Goal: Check status: Check status

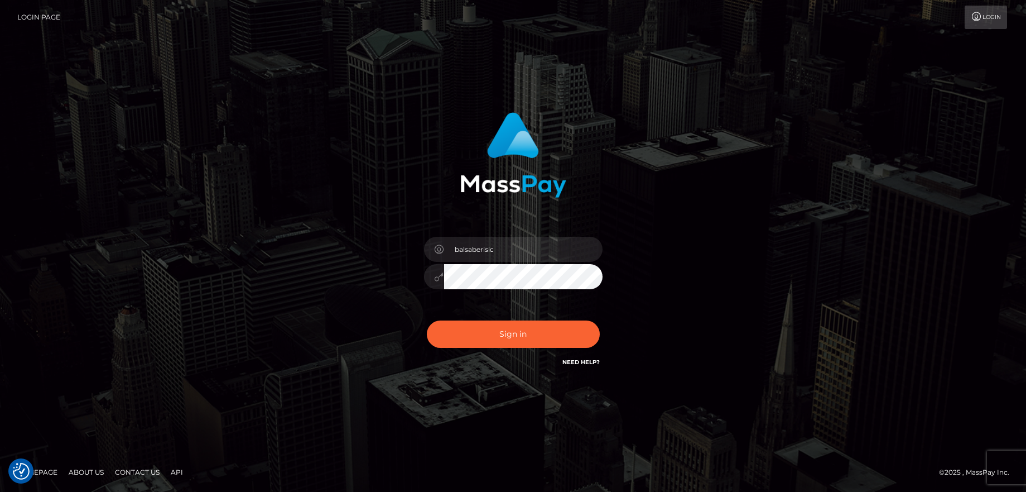
click at [499, 335] on button "Sign in" at bounding box center [513, 333] width 173 height 27
type input "balsaberisic"
click at [499, 335] on button "Sign in" at bounding box center [513, 333] width 173 height 27
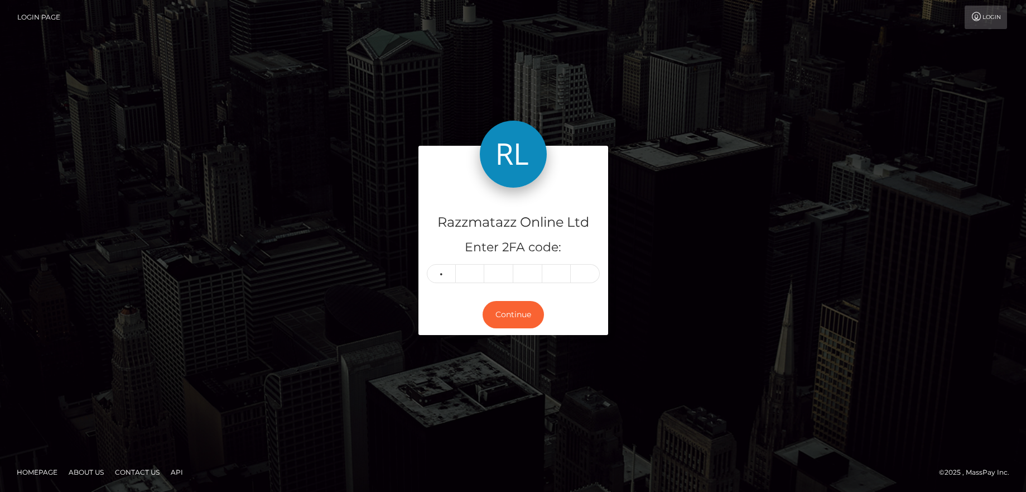
type input "2"
type input "1"
type input "3"
type input "4"
type input "9"
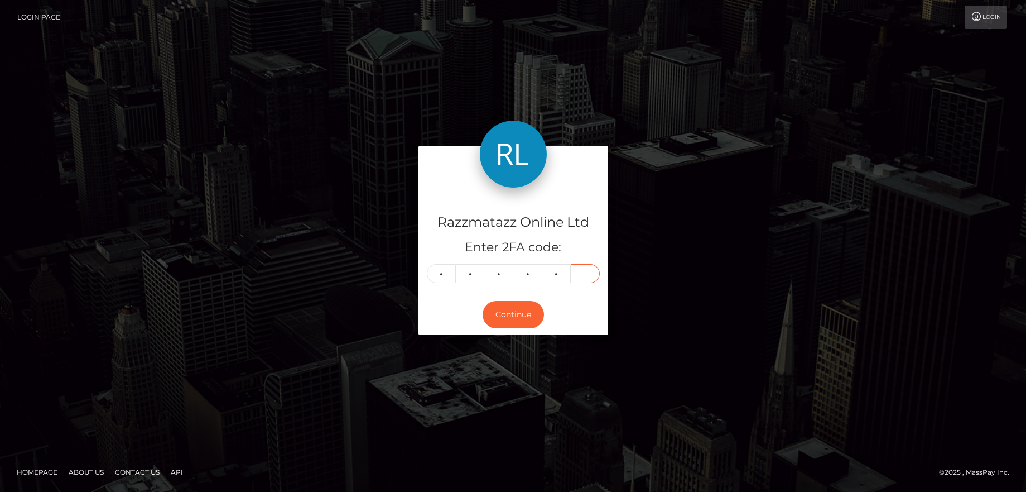
type input "3"
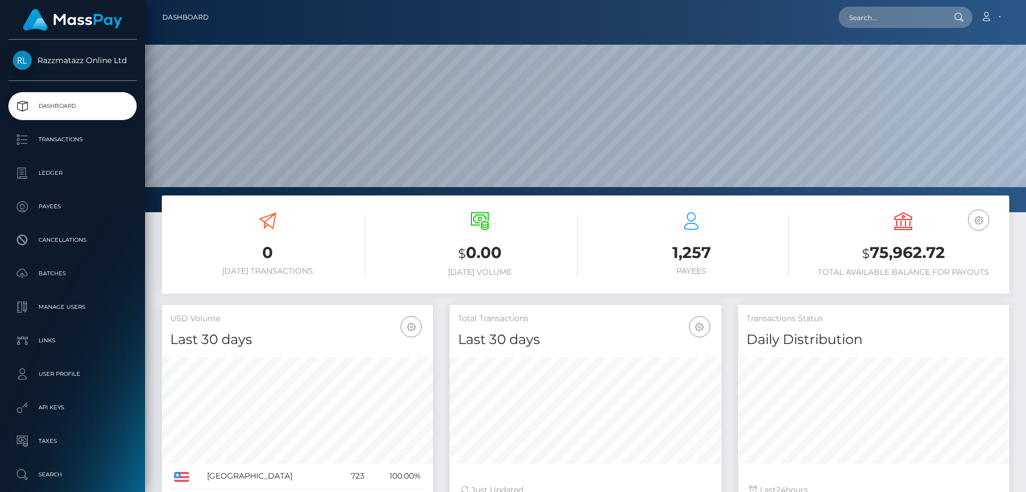
scroll to position [198, 272]
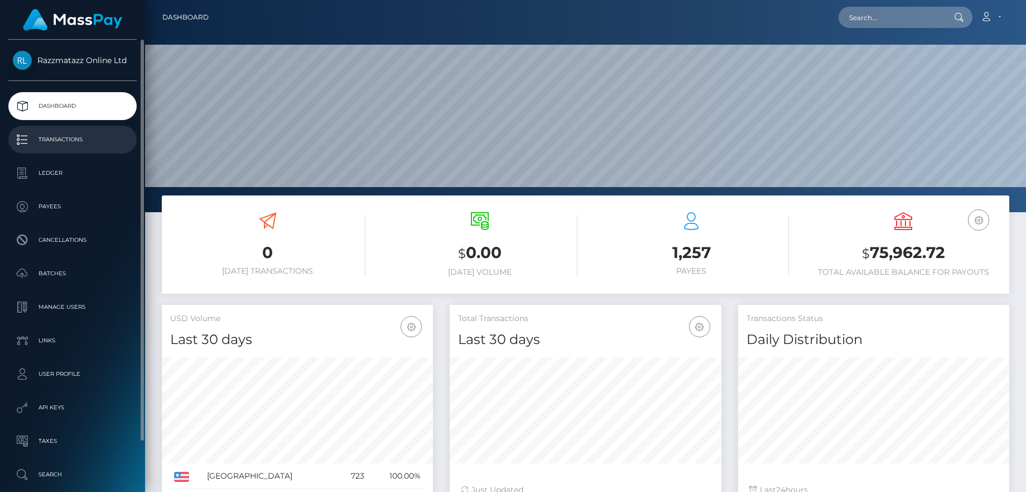
click at [89, 143] on p "Transactions" at bounding box center [72, 139] width 119 height 17
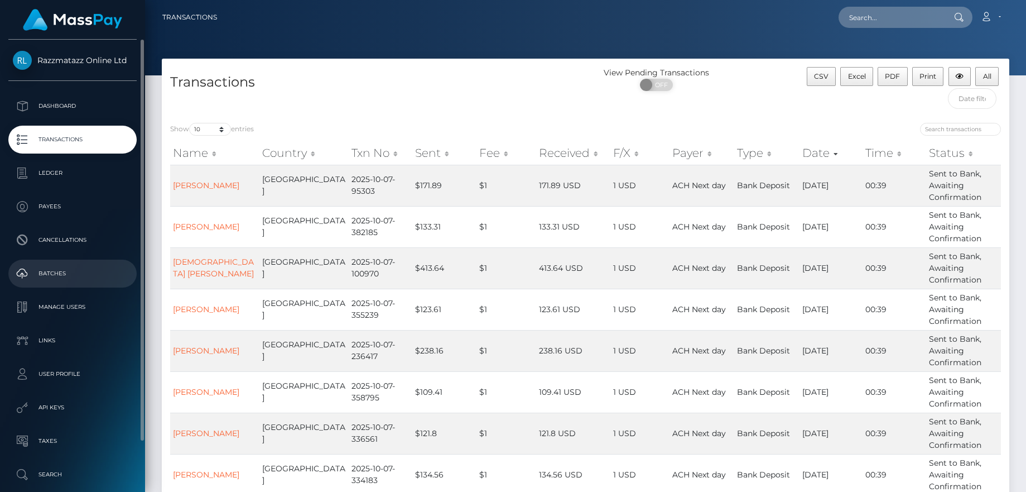
click at [61, 272] on p "Batches" at bounding box center [72, 273] width 119 height 17
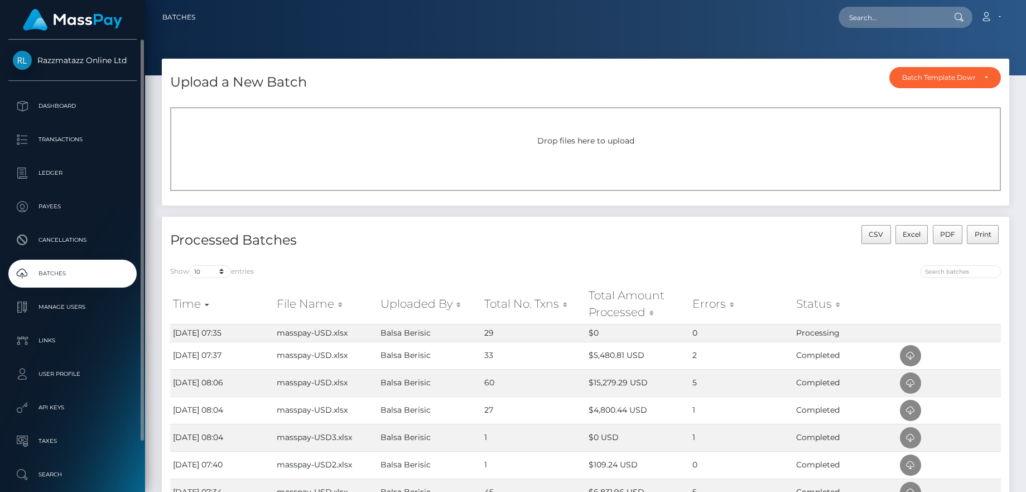
click at [96, 273] on p "Batches" at bounding box center [72, 273] width 119 height 17
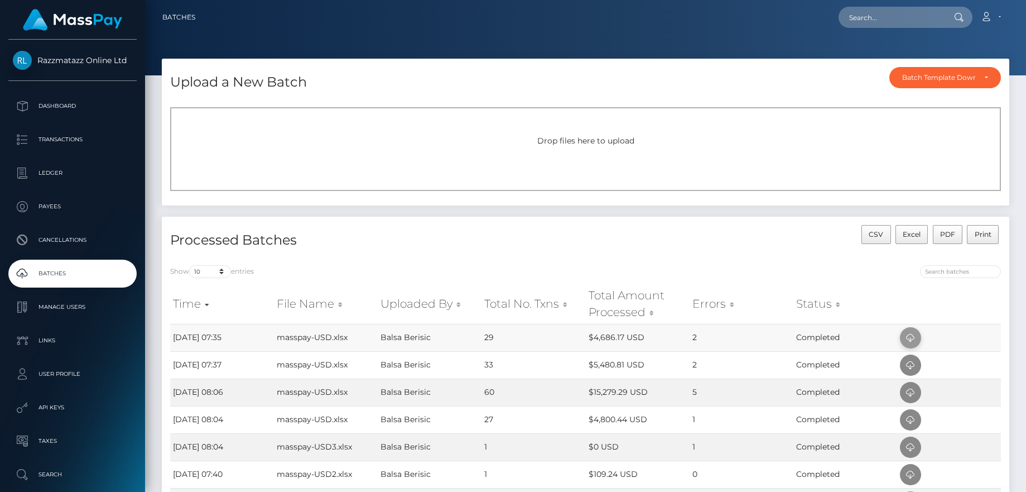
click at [916, 333] on icon at bounding box center [910, 338] width 13 height 14
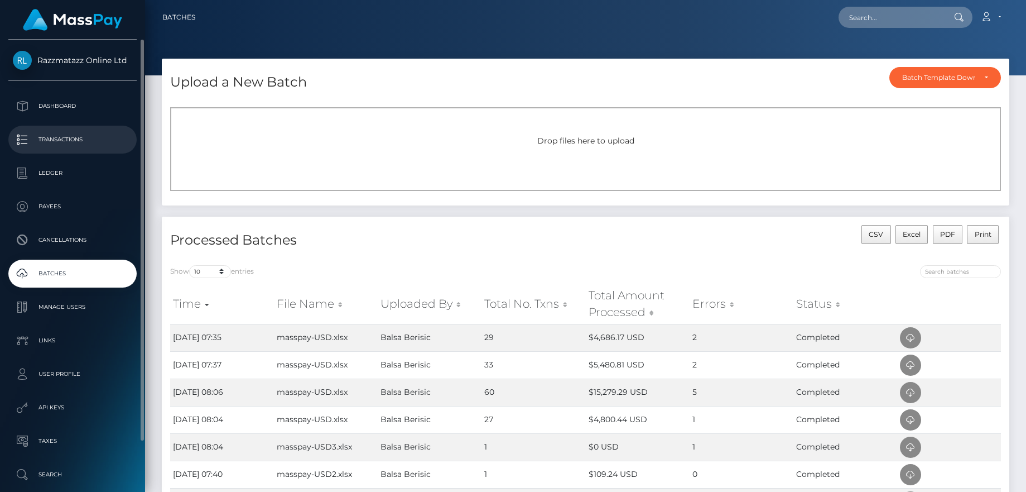
click at [65, 131] on link "Transactions" at bounding box center [72, 140] width 128 height 28
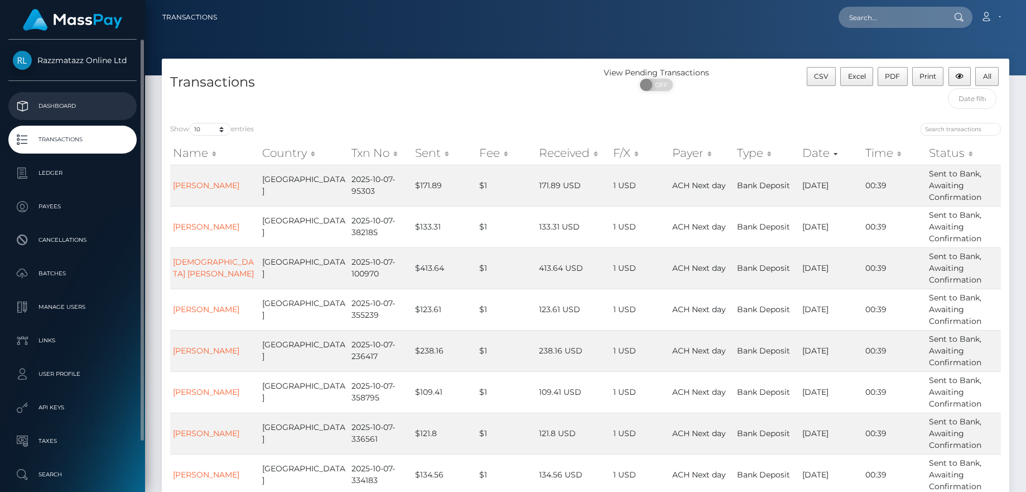
click at [95, 112] on p "Dashboard" at bounding box center [72, 106] width 119 height 17
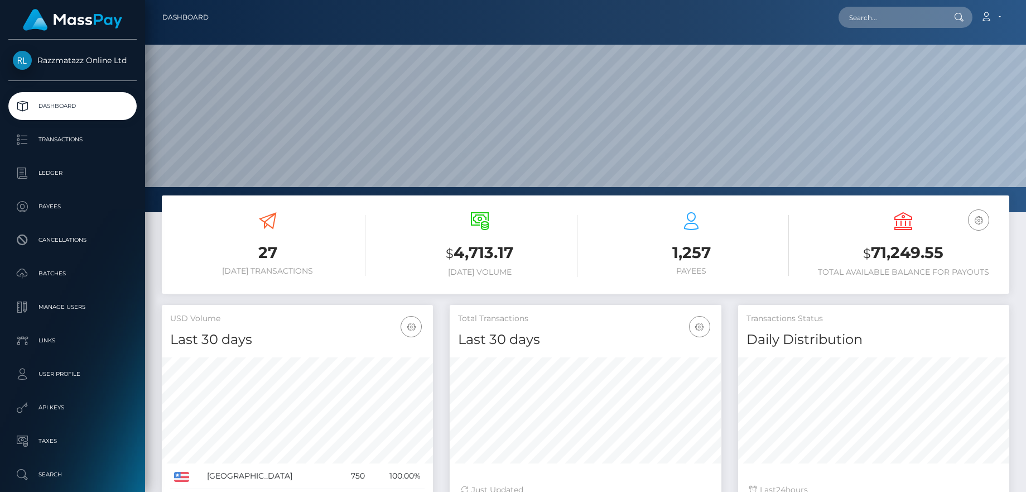
scroll to position [198, 272]
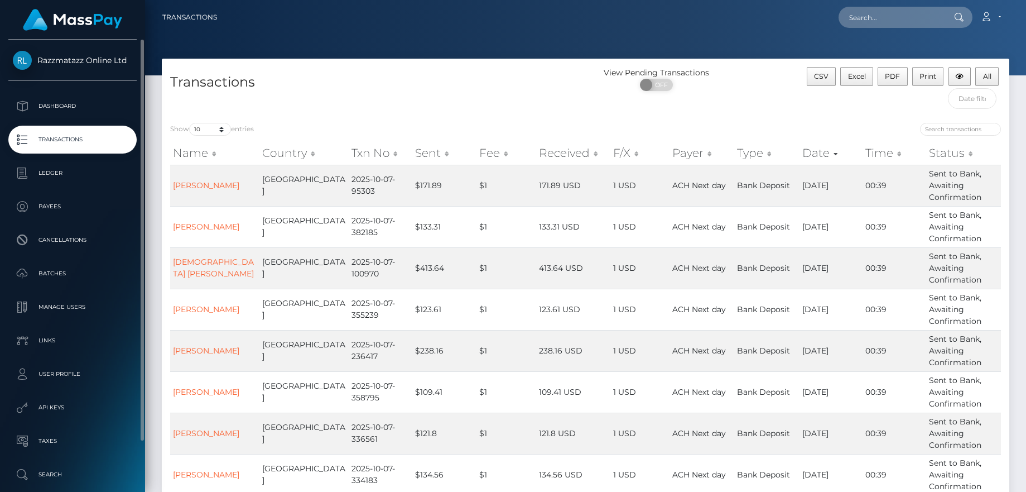
click at [81, 139] on p "Transactions" at bounding box center [72, 139] width 119 height 17
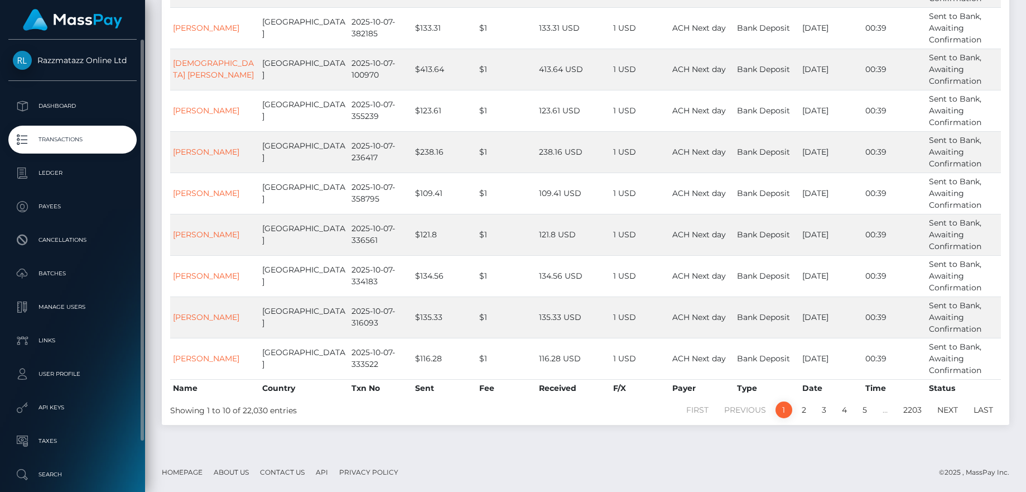
click at [81, 137] on p "Transactions" at bounding box center [72, 139] width 119 height 17
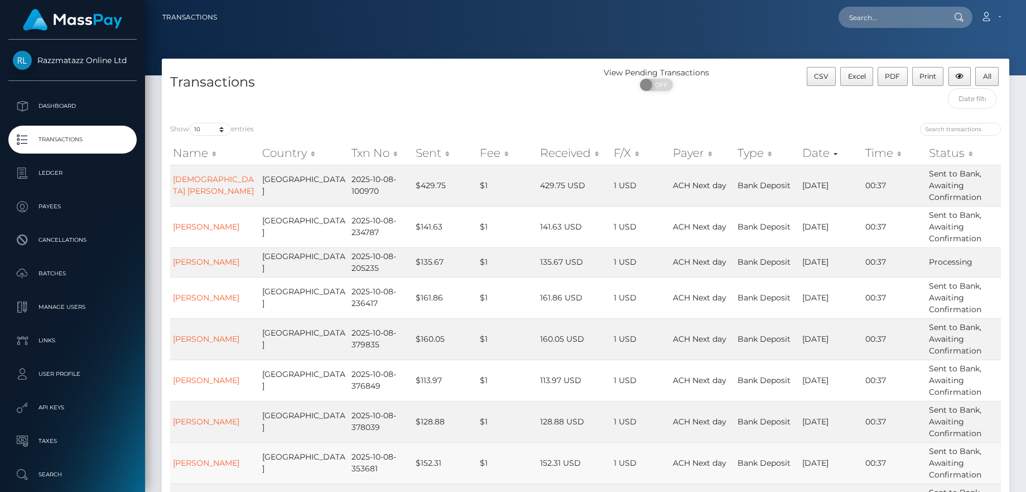
scroll to position [167, 0]
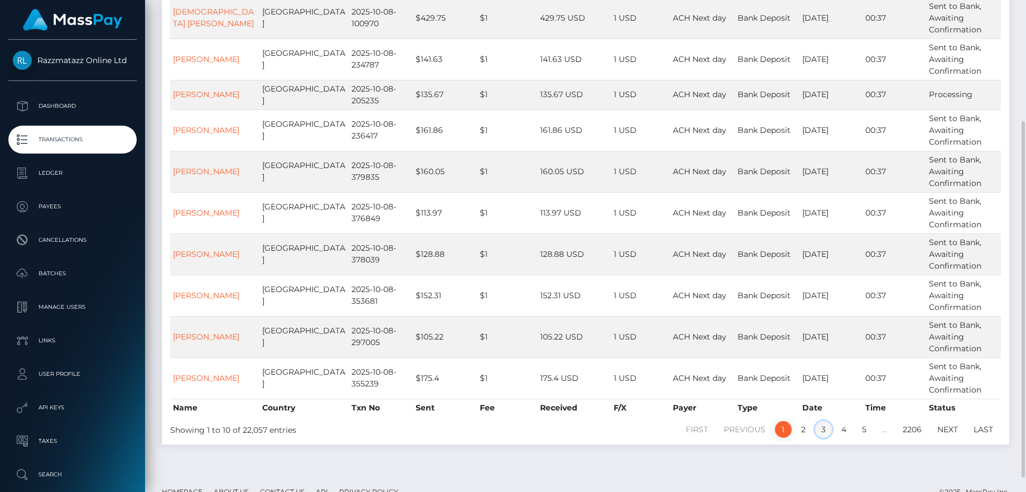
click at [825, 430] on link "3" at bounding box center [823, 429] width 17 height 17
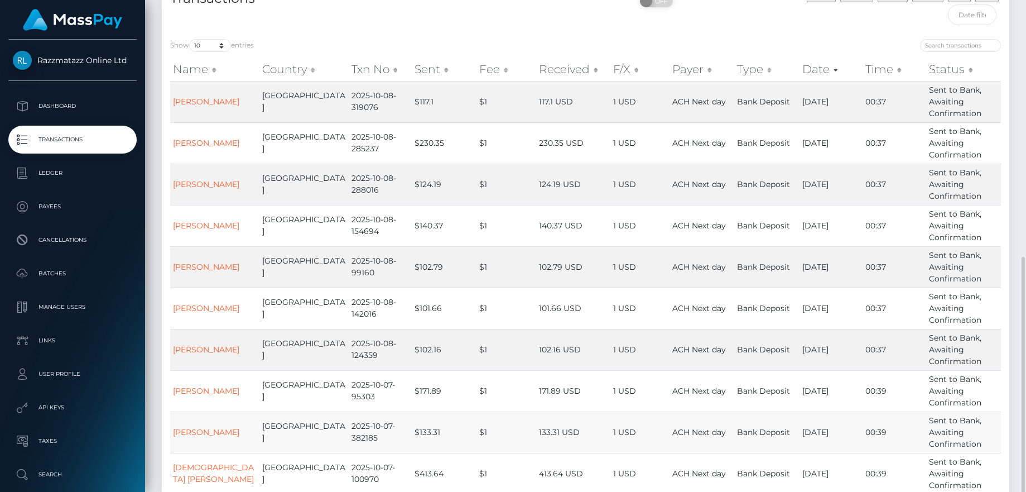
scroll to position [199, 0]
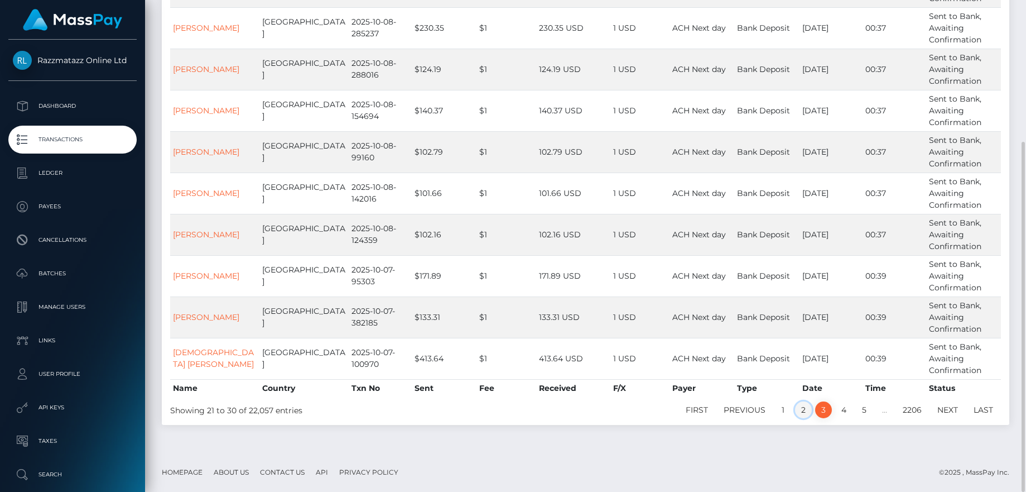
click at [802, 408] on link "2" at bounding box center [803, 409] width 17 height 17
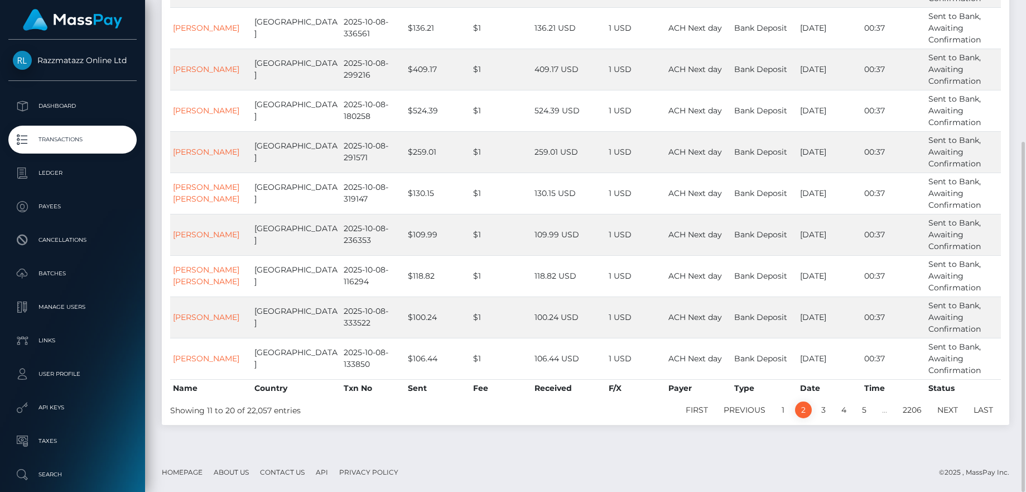
click at [779, 418] on div "First Previous 1 2 3 4 5 … 2206 Next Last" at bounding box center [762, 409] width 494 height 19
click at [782, 412] on link "1" at bounding box center [783, 409] width 17 height 17
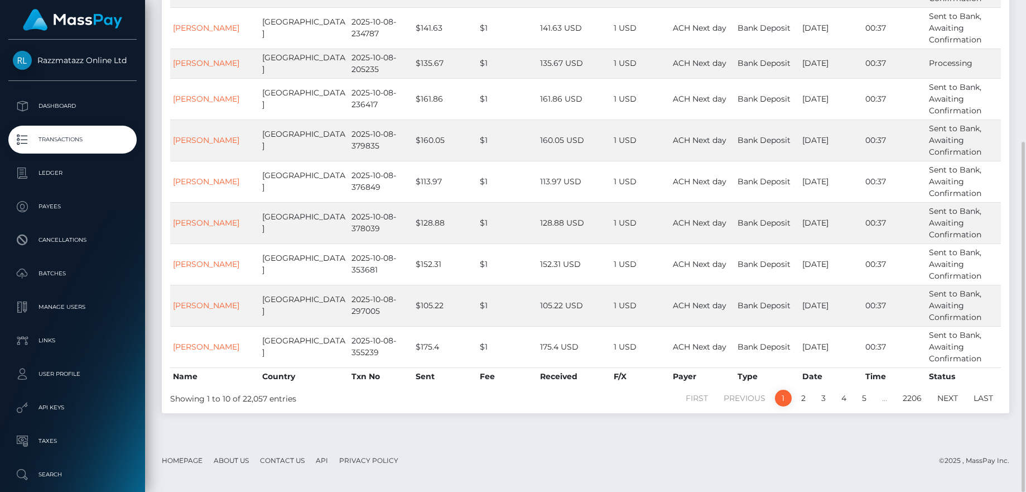
scroll to position [115, 0]
